Goal: Transaction & Acquisition: Purchase product/service

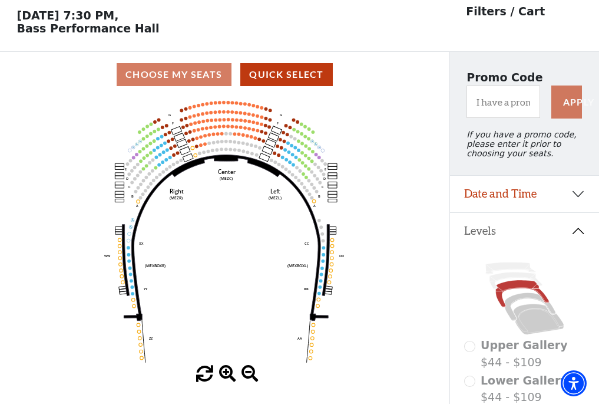
scroll to position [55, 0]
